Goal: Information Seeking & Learning: Learn about a topic

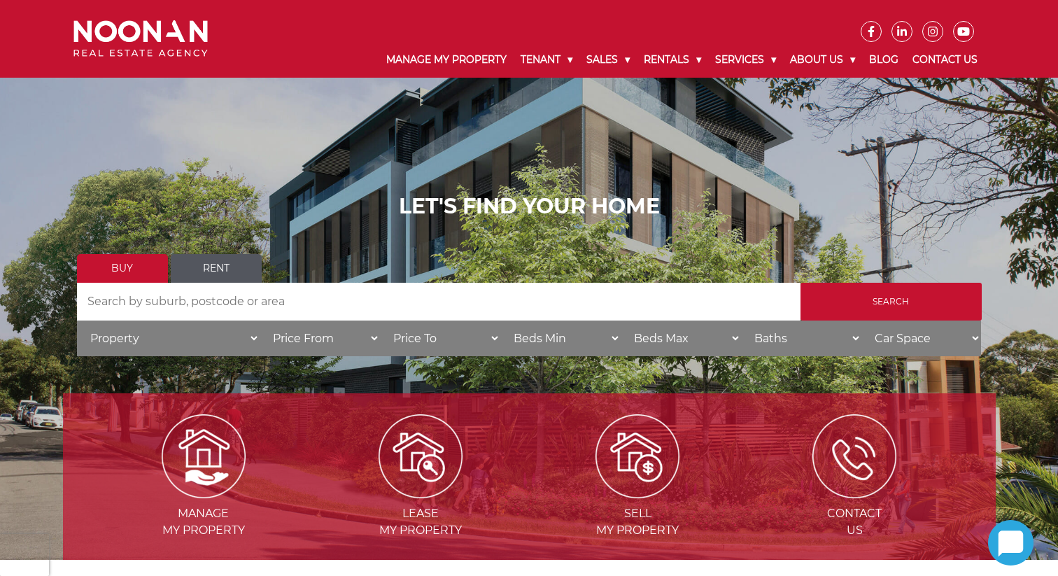
click at [146, 344] on select "Property House Villa Apartment Townhouse Duplex Semi-detached Unit Terrace Other" at bounding box center [168, 338] width 183 height 36
select select "Unit"
click at [77, 320] on select "Property House Villa Apartment Townhouse Duplex Semi-detached Unit Terrace Other" at bounding box center [168, 338] width 183 height 36
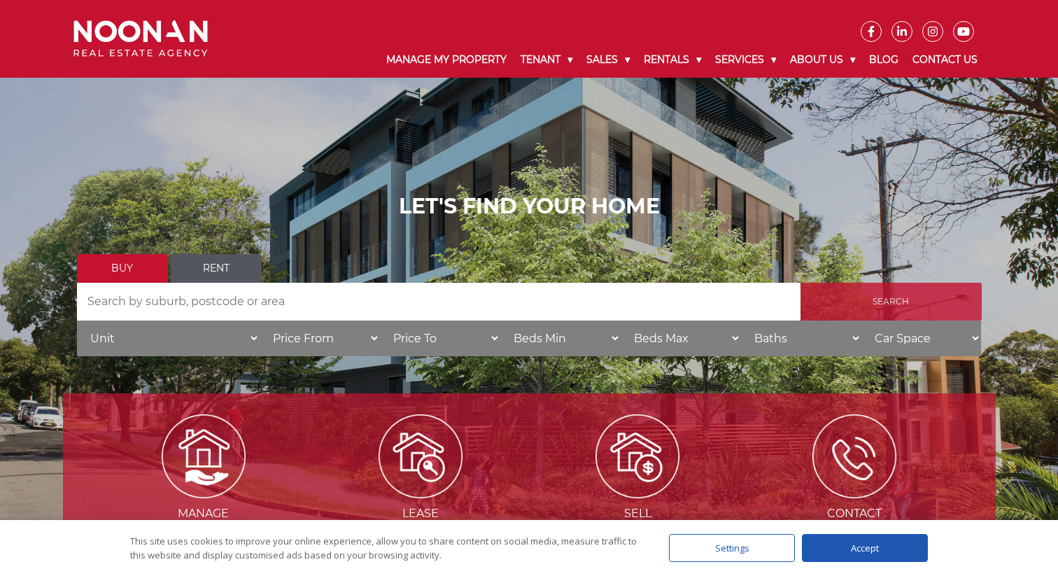
click at [868, 302] on input "Search" at bounding box center [890, 302] width 181 height 38
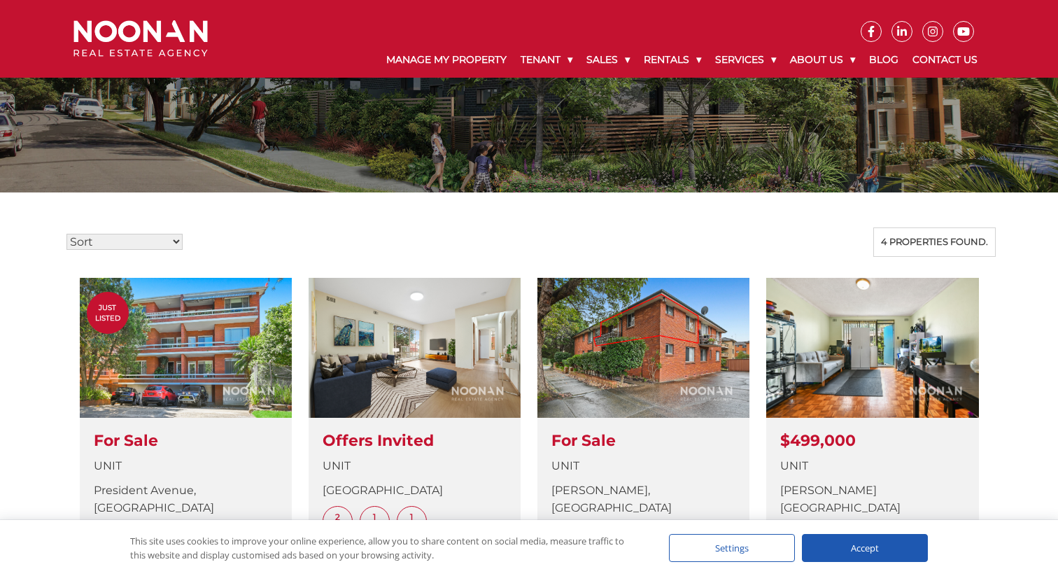
scroll to position [239, 0]
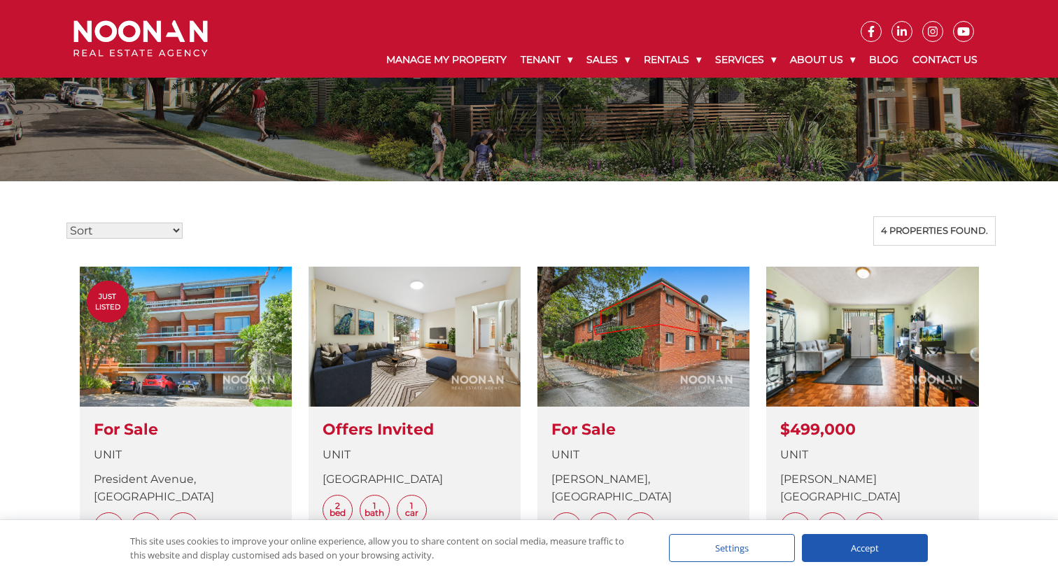
click at [851, 550] on div "Accept" at bounding box center [865, 548] width 126 height 28
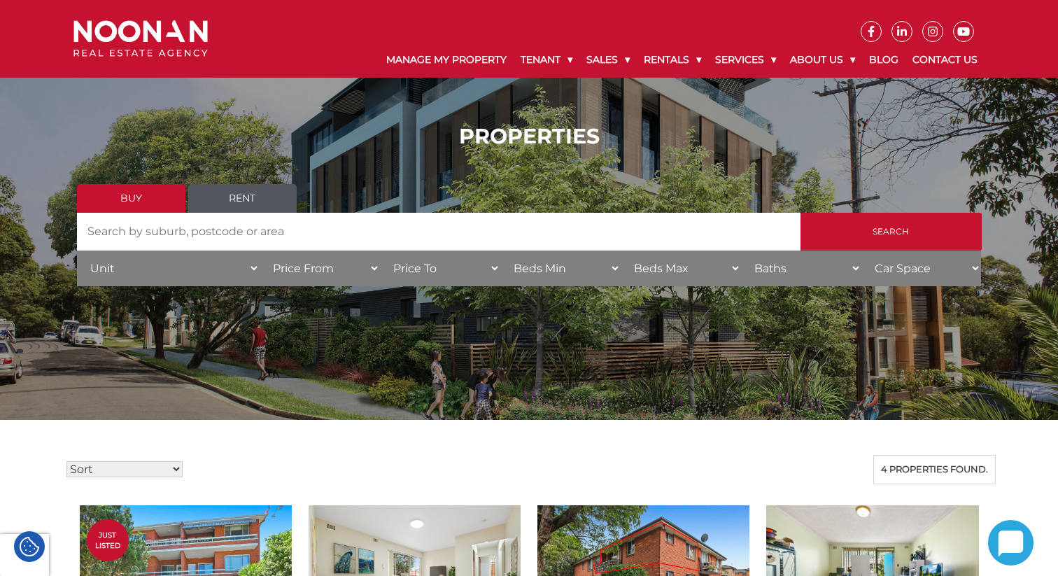
scroll to position [0, 0]
click at [125, 476] on select "Sort Price: High to Low Price: Low to High Date: Newest First Date: Oldest Firs…" at bounding box center [124, 469] width 116 height 16
select select "new"
click at [66, 461] on select "Sort Price: High to Low Price: Low to High Date: Newest First Date: Oldest Firs…" at bounding box center [124, 469] width 116 height 16
